Goal: Task Accomplishment & Management: Complete application form

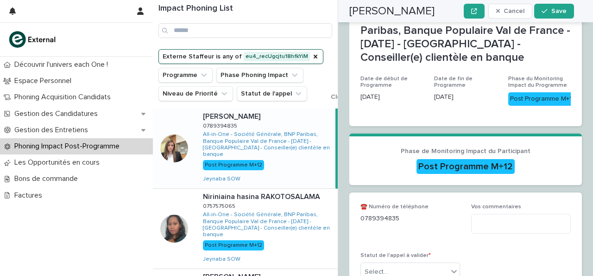
scroll to position [209, 0]
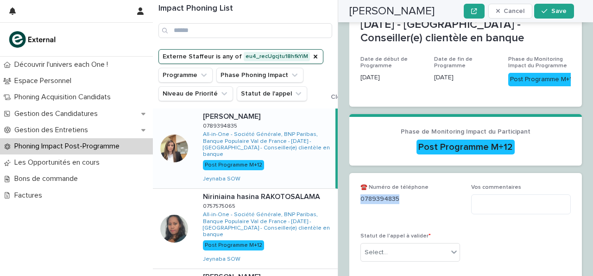
drag, startPoint x: 361, startPoint y: 162, endPoint x: 404, endPoint y: 158, distance: 42.8
click at [404, 194] on p "0789394835" at bounding box center [410, 199] width 100 height 10
copy p "0789394835"
click at [478, 194] on textarea at bounding box center [521, 203] width 100 height 19
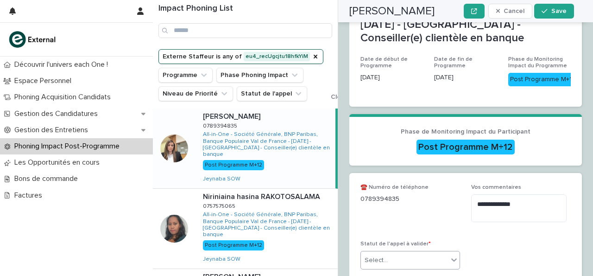
click at [452, 255] on icon at bounding box center [453, 259] width 9 height 9
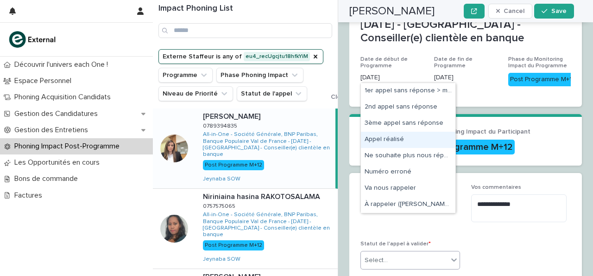
click at [423, 138] on div "Appel réalisé" at bounding box center [408, 140] width 95 height 16
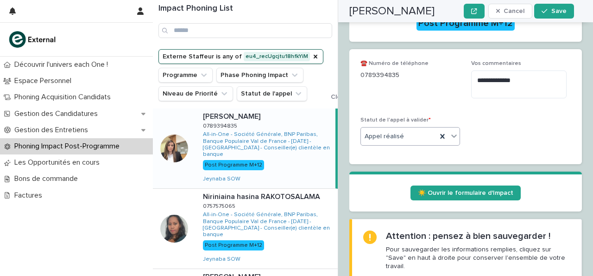
scroll to position [335, 0]
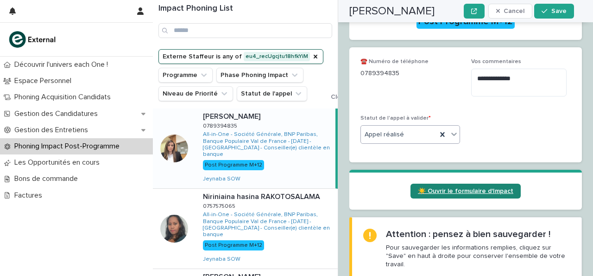
click at [437, 188] on span "☀️ Ouvrir le formulaire d'Impact" at bounding box center [465, 191] width 95 height 6
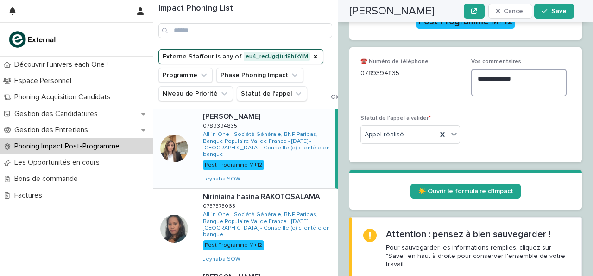
click at [520, 69] on textarea "**********" at bounding box center [518, 82] width 95 height 27
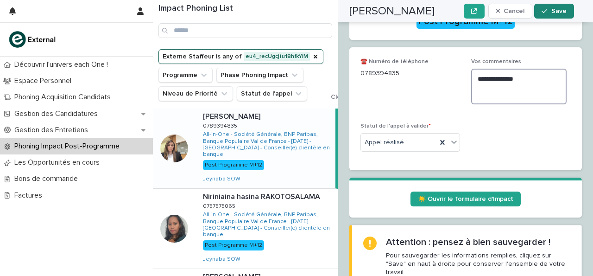
type textarea "**********"
click at [570, 11] on button "Save" at bounding box center [553, 11] width 39 height 15
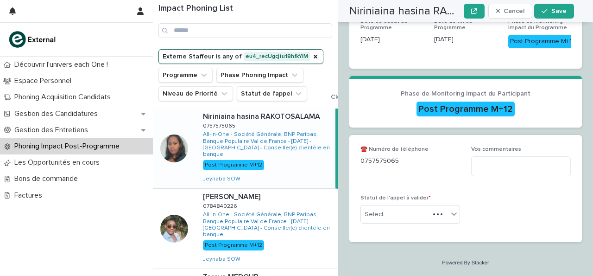
scroll to position [246, 0]
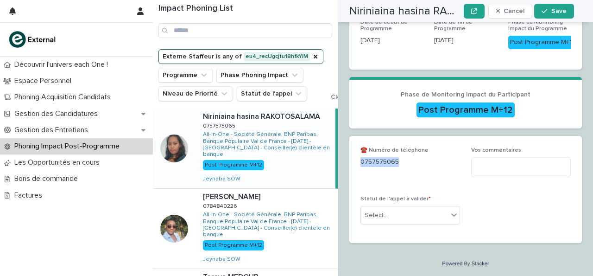
drag, startPoint x: 360, startPoint y: 162, endPoint x: 416, endPoint y: 172, distance: 57.0
click at [416, 167] on div "0757575065" at bounding box center [410, 161] width 100 height 12
copy p "0757575065"
click at [508, 168] on textarea at bounding box center [521, 166] width 100 height 19
type textarea "**********"
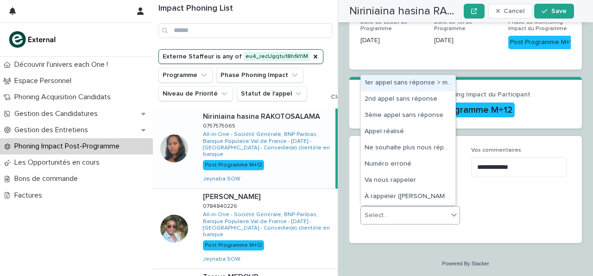
click at [434, 214] on div "Select..." at bounding box center [404, 215] width 87 height 15
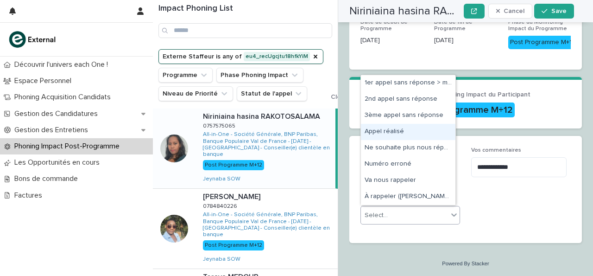
click at [432, 134] on div "Appel réalisé" at bounding box center [408, 132] width 95 height 16
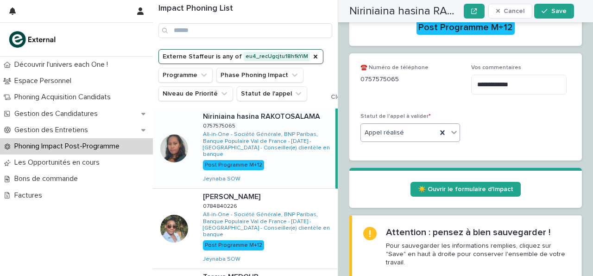
scroll to position [332, 0]
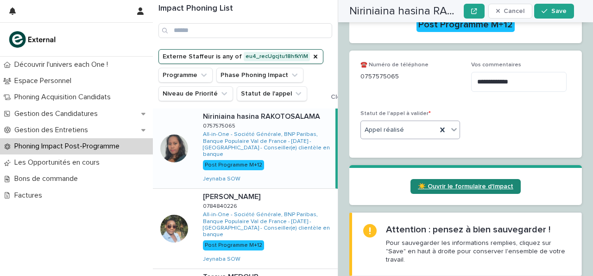
click at [442, 185] on span "☀️ Ouvrir le formulaire d'Impact" at bounding box center [465, 186] width 95 height 6
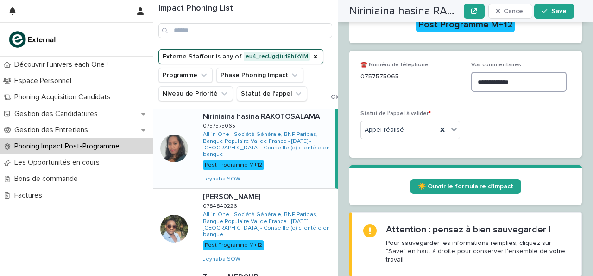
click at [535, 82] on textarea "**********" at bounding box center [518, 81] width 95 height 19
click at [559, 12] on span "Save" at bounding box center [558, 11] width 15 height 6
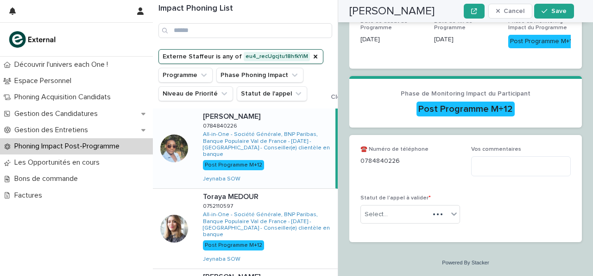
scroll to position [209, 0]
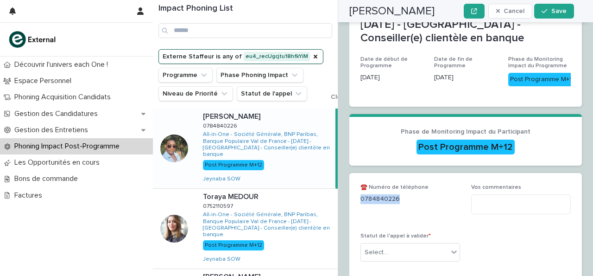
drag, startPoint x: 361, startPoint y: 162, endPoint x: 409, endPoint y: 167, distance: 48.0
click at [409, 192] on div "0784840226" at bounding box center [410, 198] width 100 height 12
copy p "0784840226"
click at [511, 194] on textarea at bounding box center [521, 203] width 100 height 19
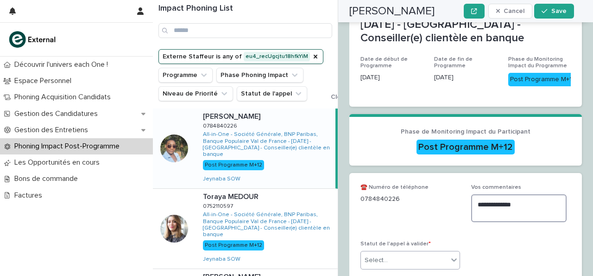
type textarea "**********"
click at [452, 251] on div at bounding box center [453, 259] width 11 height 17
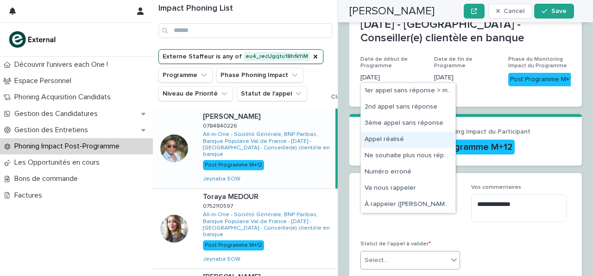
click at [422, 144] on div "Appel réalisé" at bounding box center [408, 140] width 95 height 16
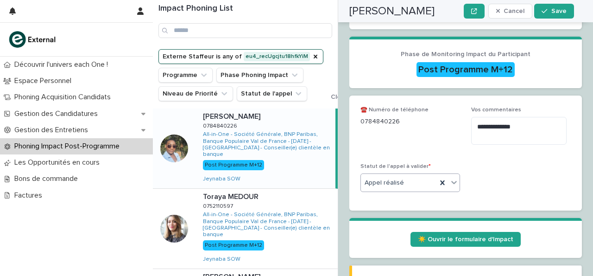
scroll to position [289, 0]
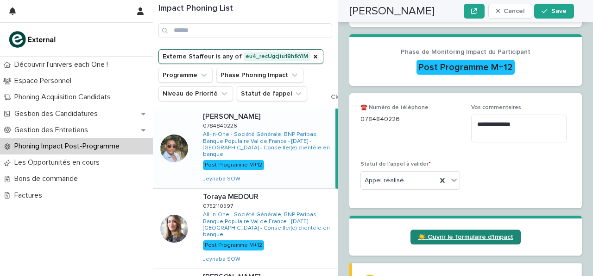
click at [451, 233] on span "☀️ Ouvrir le formulaire d'Impact" at bounding box center [465, 236] width 95 height 6
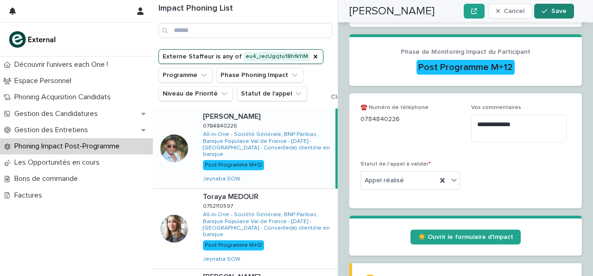
click at [567, 14] on button "Save" at bounding box center [553, 11] width 39 height 15
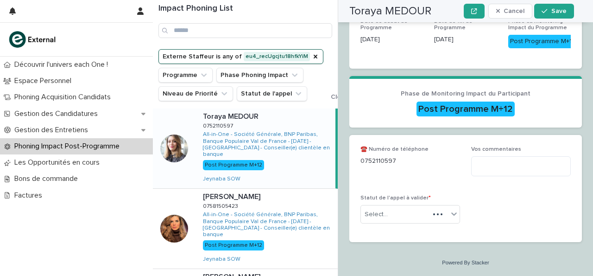
scroll to position [246, 0]
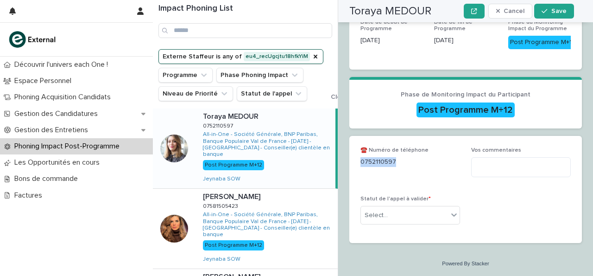
drag, startPoint x: 361, startPoint y: 161, endPoint x: 404, endPoint y: 162, distance: 43.6
click at [404, 162] on p "0752110597" at bounding box center [410, 162] width 100 height 10
copy p "0752110597"
click at [485, 175] on textarea at bounding box center [521, 166] width 100 height 19
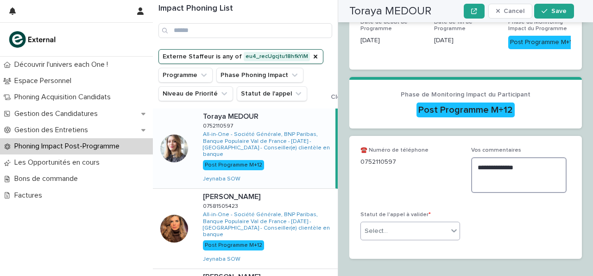
type textarea "**********"
click at [448, 236] on div at bounding box center [453, 230] width 11 height 17
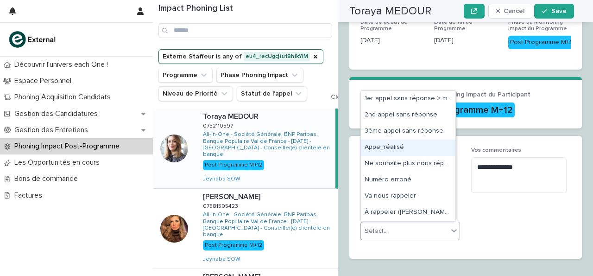
click at [432, 148] on div "Appel réalisé" at bounding box center [408, 147] width 95 height 16
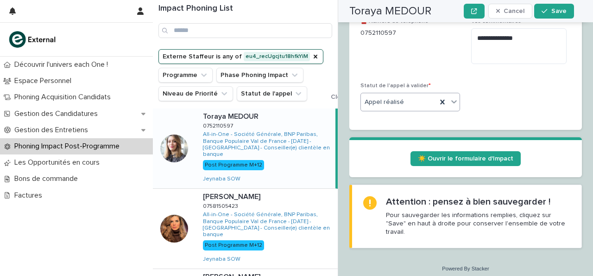
scroll to position [376, 0]
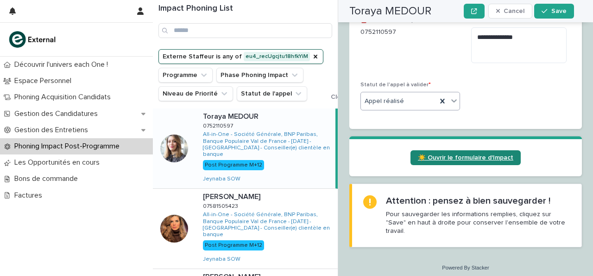
click at [434, 158] on span "☀️ Ouvrir le formulaire d'Impact" at bounding box center [465, 157] width 95 height 6
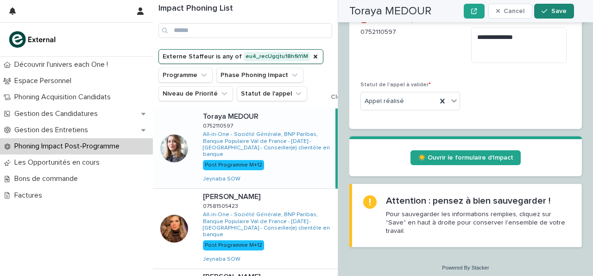
click at [558, 13] on span "Save" at bounding box center [558, 11] width 15 height 6
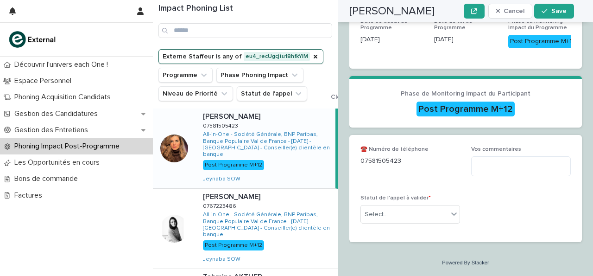
scroll to position [246, 0]
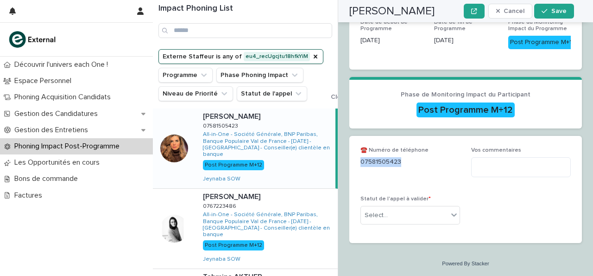
drag, startPoint x: 361, startPoint y: 163, endPoint x: 407, endPoint y: 162, distance: 46.3
click at [407, 162] on p "07581505423" at bounding box center [410, 162] width 100 height 10
copy p "07581505423"
click at [379, 168] on div "☎️ Numéro de téléphone [PHONE_NUMBER]" at bounding box center [410, 160] width 100 height 27
click at [497, 169] on textarea at bounding box center [521, 166] width 100 height 19
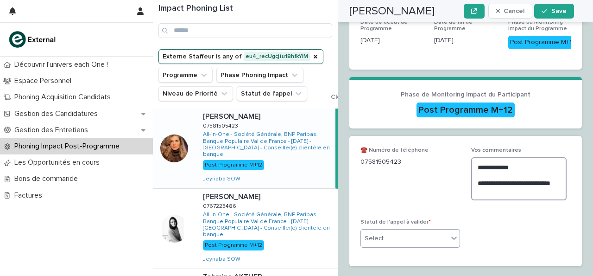
type textarea "**********"
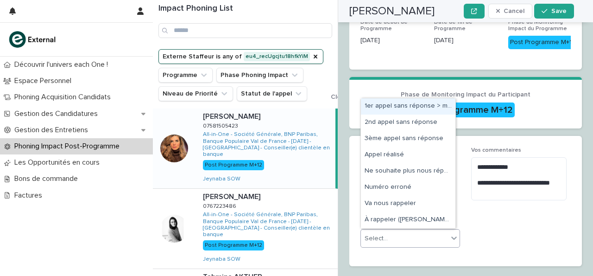
click at [435, 246] on div "Select..." at bounding box center [410, 238] width 100 height 19
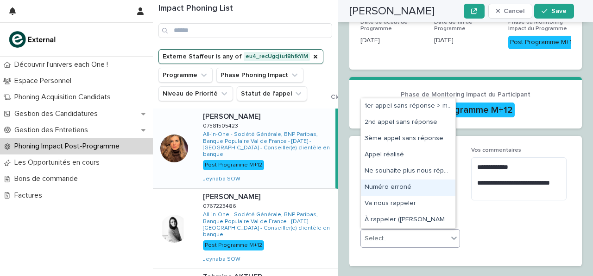
click at [429, 187] on div "Numéro erroné" at bounding box center [408, 187] width 95 height 16
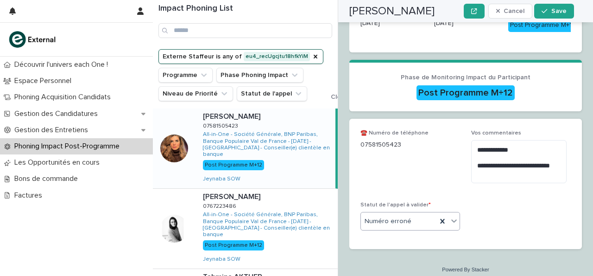
scroll to position [270, 0]
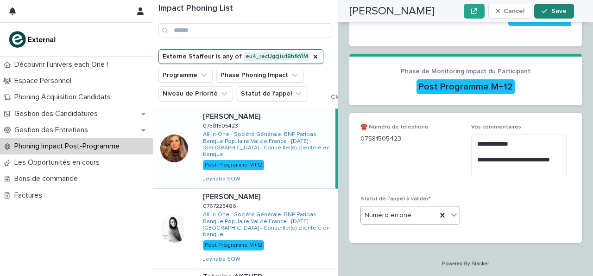
click at [555, 9] on span "Save" at bounding box center [558, 11] width 15 height 6
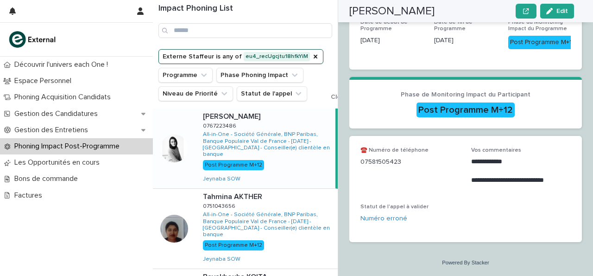
scroll to position [191, 0]
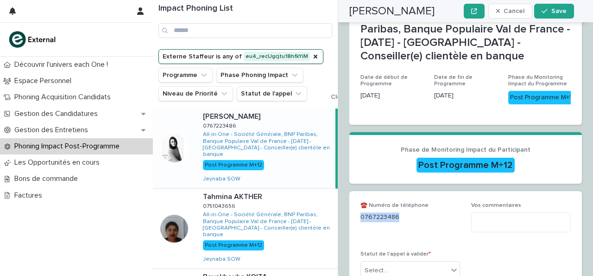
drag, startPoint x: 360, startPoint y: 216, endPoint x: 404, endPoint y: 223, distance: 44.9
click at [404, 223] on div "☎️ Numéro de téléphone [PHONE_NUMBER] Vos commentaires Statut de l'appel à vali…" at bounding box center [465, 244] width 233 height 107
copy p "0767223486"
click at [482, 218] on textarea at bounding box center [521, 221] width 100 height 19
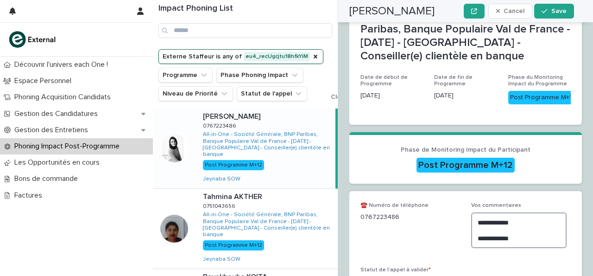
scroll to position [262, 0]
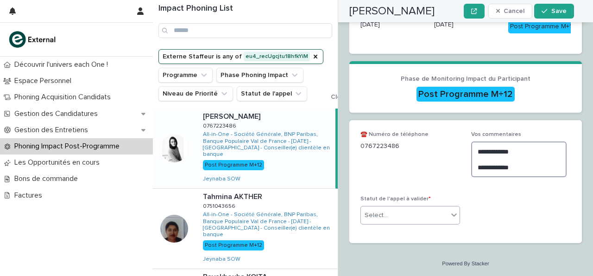
type textarea "**********"
click at [452, 218] on icon at bounding box center [453, 214] width 9 height 9
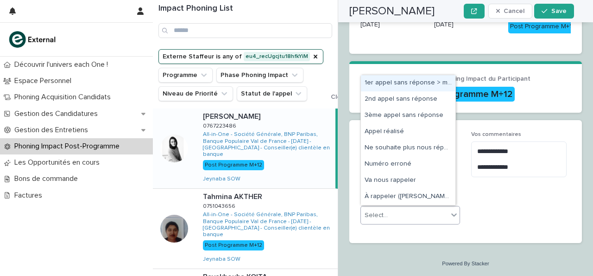
click at [414, 84] on div "1er appel sans réponse > message laissé" at bounding box center [408, 83] width 95 height 16
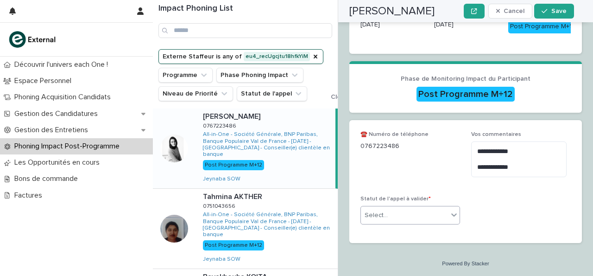
click at [419, 82] on span "Phase de Monitoring Impact du Participant" at bounding box center [466, 79] width 130 height 6
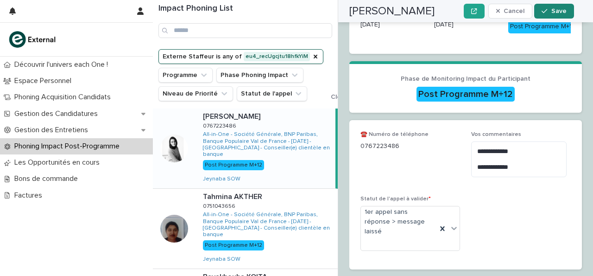
click at [561, 13] on span "Save" at bounding box center [558, 11] width 15 height 6
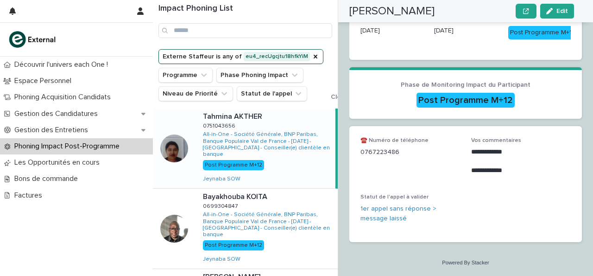
scroll to position [201, 0]
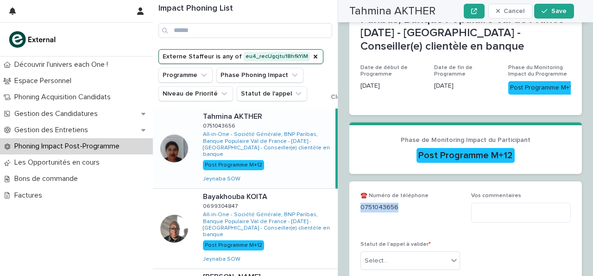
drag, startPoint x: 362, startPoint y: 207, endPoint x: 403, endPoint y: 208, distance: 41.7
click at [403, 208] on p "0751043656" at bounding box center [410, 207] width 100 height 10
copy p "0751043656"
click at [482, 210] on textarea at bounding box center [521, 211] width 100 height 19
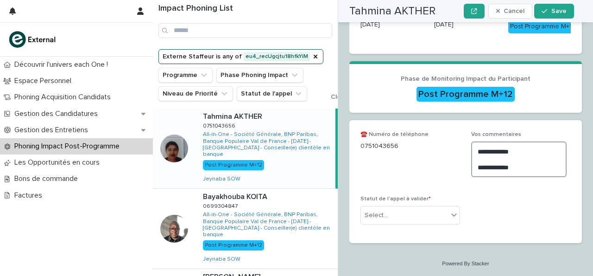
scroll to position [262, 0]
type textarea "**********"
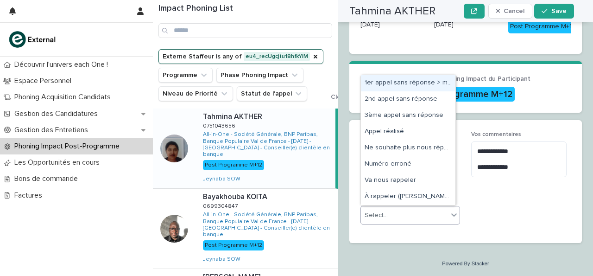
click at [451, 213] on icon at bounding box center [453, 214] width 9 height 9
click at [418, 82] on div "1er appel sans réponse > message laissé" at bounding box center [408, 83] width 95 height 16
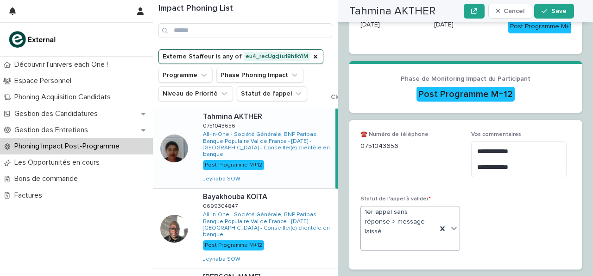
scroll to position [289, 0]
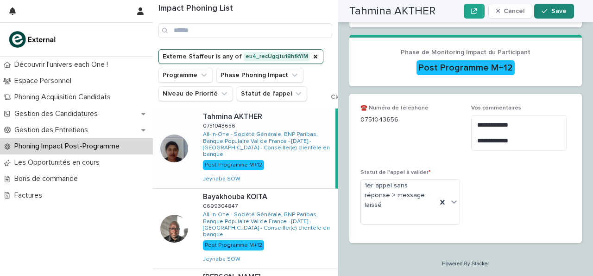
click at [543, 9] on icon "button" at bounding box center [545, 11] width 6 height 6
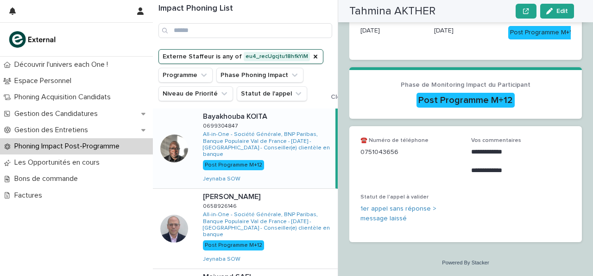
scroll to position [201, 0]
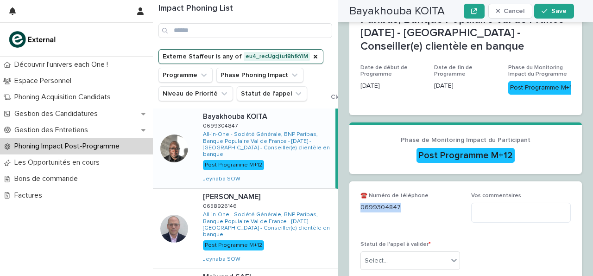
drag, startPoint x: 361, startPoint y: 207, endPoint x: 410, endPoint y: 203, distance: 48.7
click at [410, 203] on p "0699304847" at bounding box center [410, 207] width 100 height 10
copy p "0699304847"
click at [485, 209] on textarea at bounding box center [521, 211] width 100 height 19
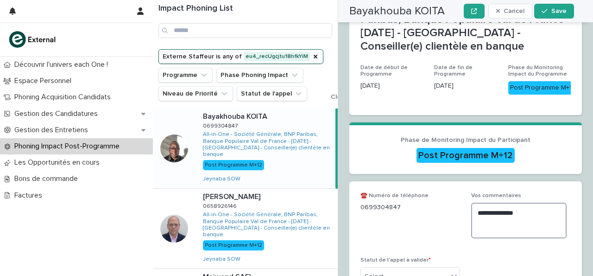
scroll to position [262, 0]
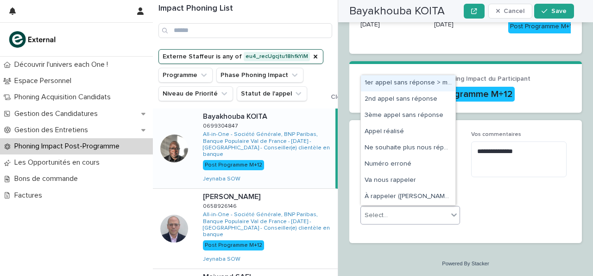
click at [414, 221] on div "Select..." at bounding box center [404, 215] width 87 height 15
click at [403, 87] on div "1er appel sans réponse > message laissé" at bounding box center [408, 83] width 95 height 16
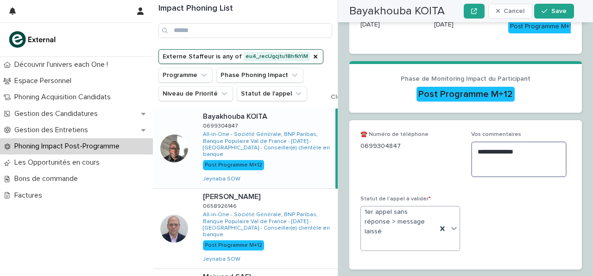
click at [480, 161] on textarea "**********" at bounding box center [518, 158] width 95 height 35
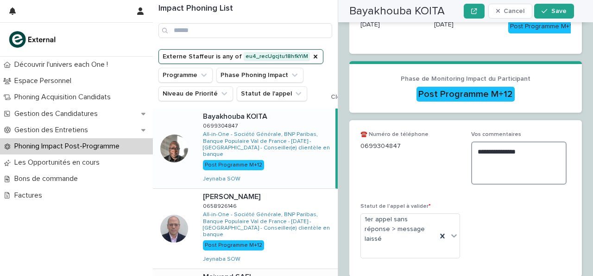
type textarea "**********"
click at [448, 230] on div at bounding box center [453, 235] width 11 height 17
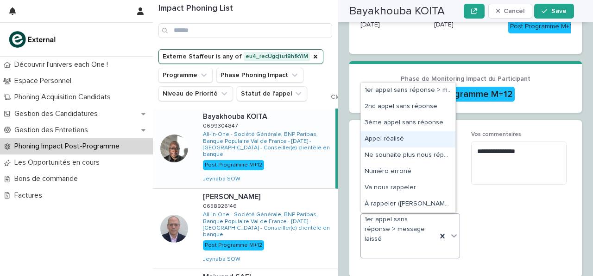
click at [412, 140] on div "Appel réalisé" at bounding box center [408, 139] width 95 height 16
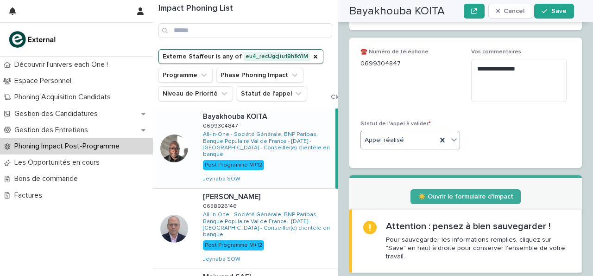
scroll to position [353, 0]
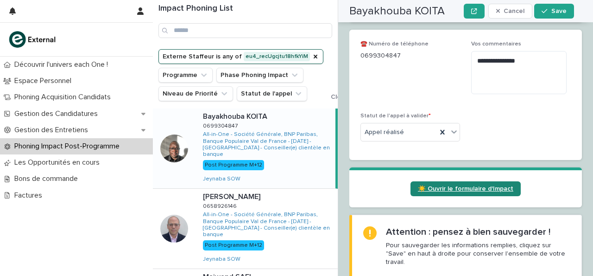
click at [439, 187] on span "☀️ Ouvrir le formulaire d'Impact" at bounding box center [465, 188] width 95 height 6
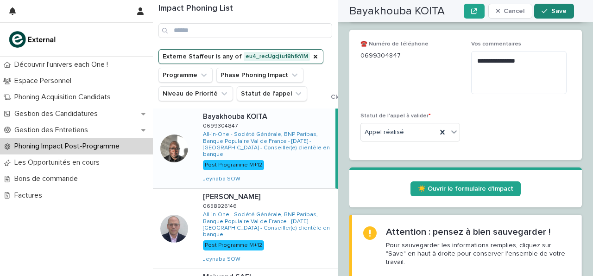
click at [554, 9] on span "Save" at bounding box center [558, 11] width 15 height 6
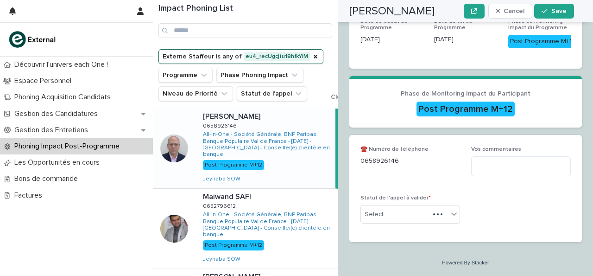
scroll to position [209, 0]
